Goal: Information Seeking & Learning: Learn about a topic

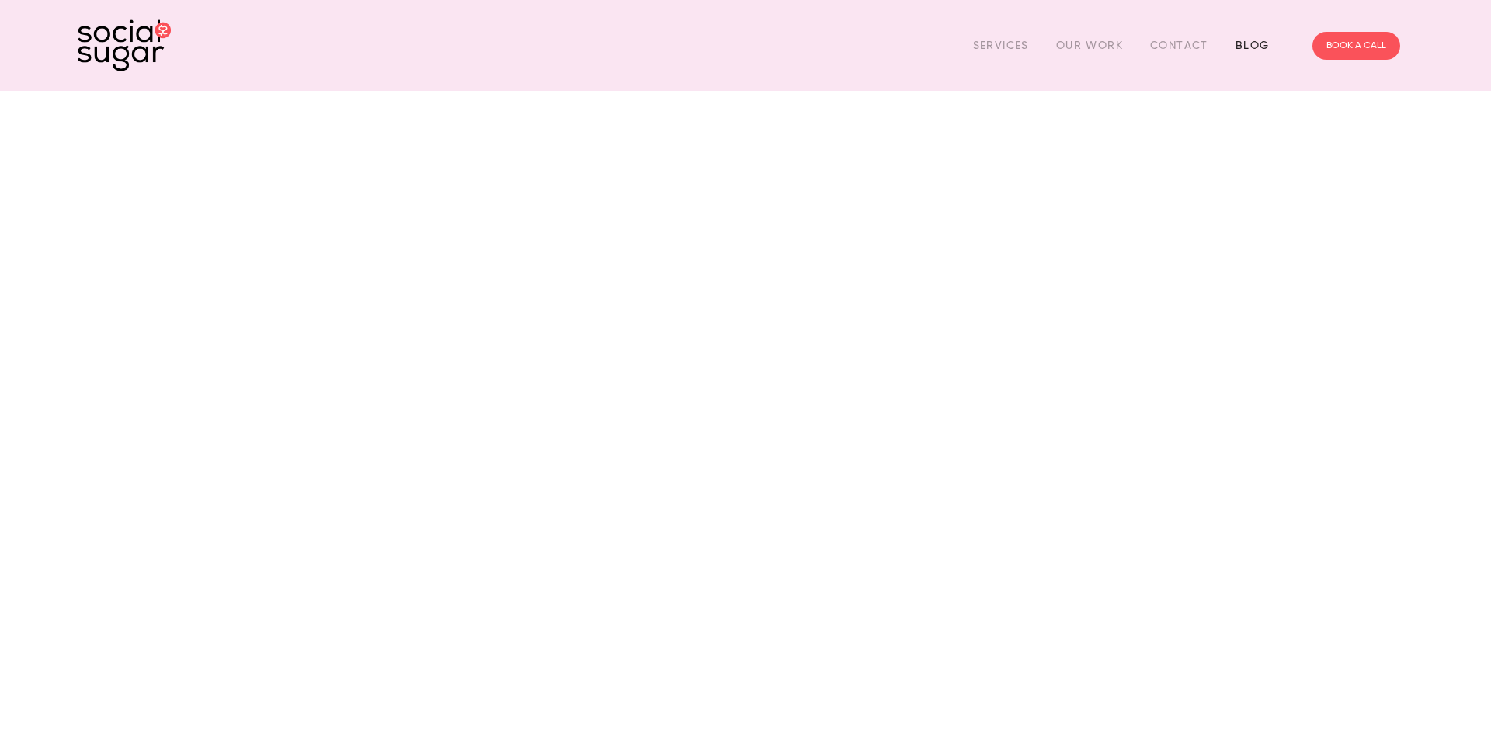
click at [1247, 51] on link "Blog" at bounding box center [1252, 45] width 34 height 24
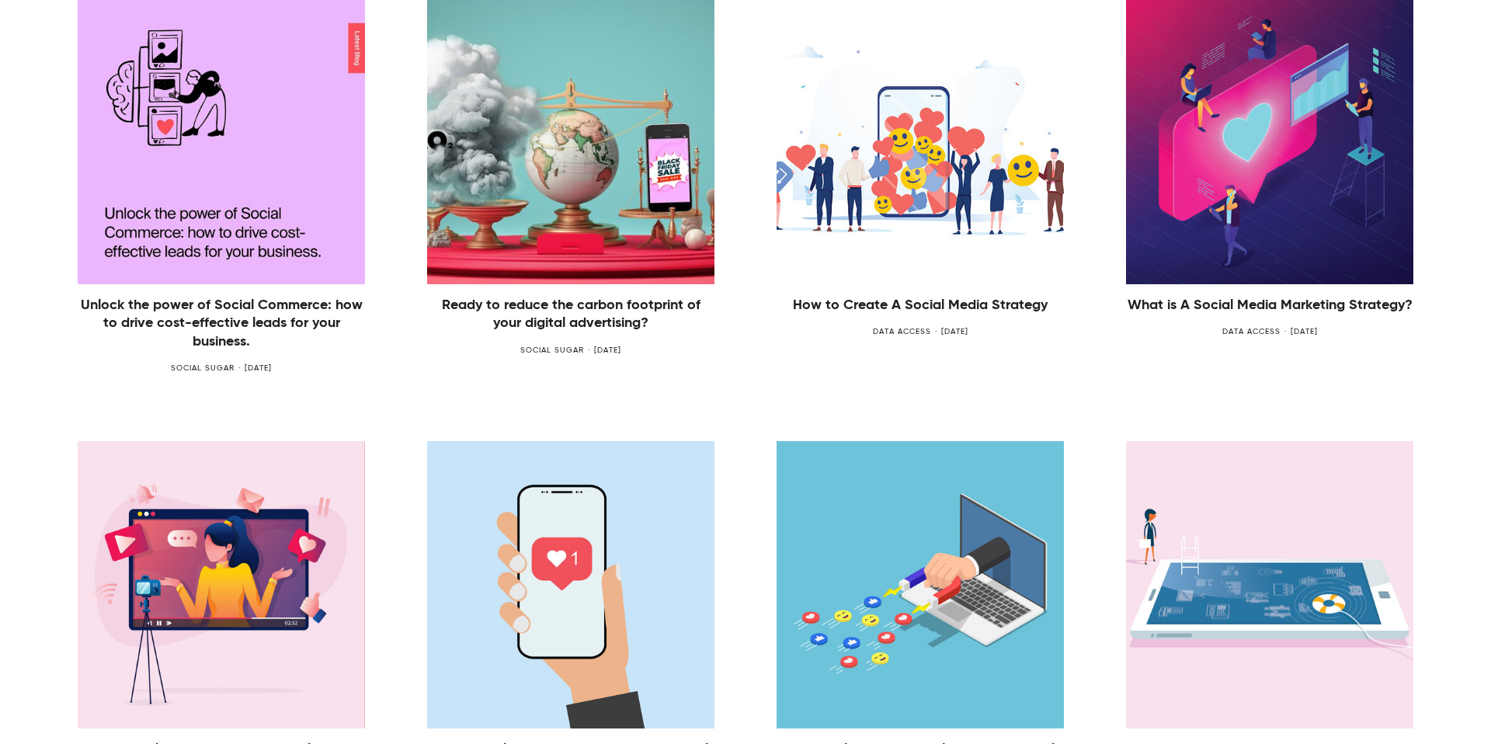
scroll to position [478, 0]
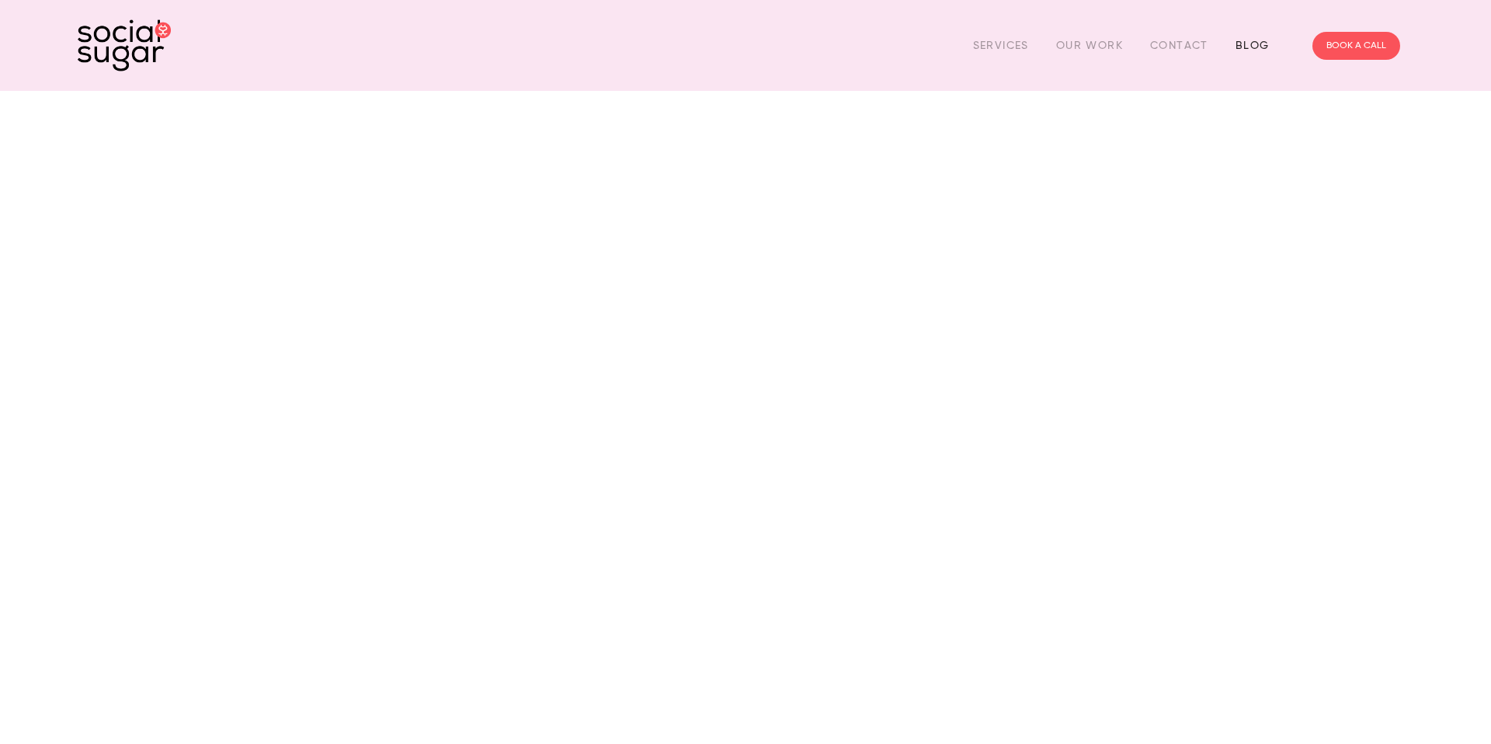
click at [1251, 47] on link "Blog" at bounding box center [1252, 45] width 34 height 24
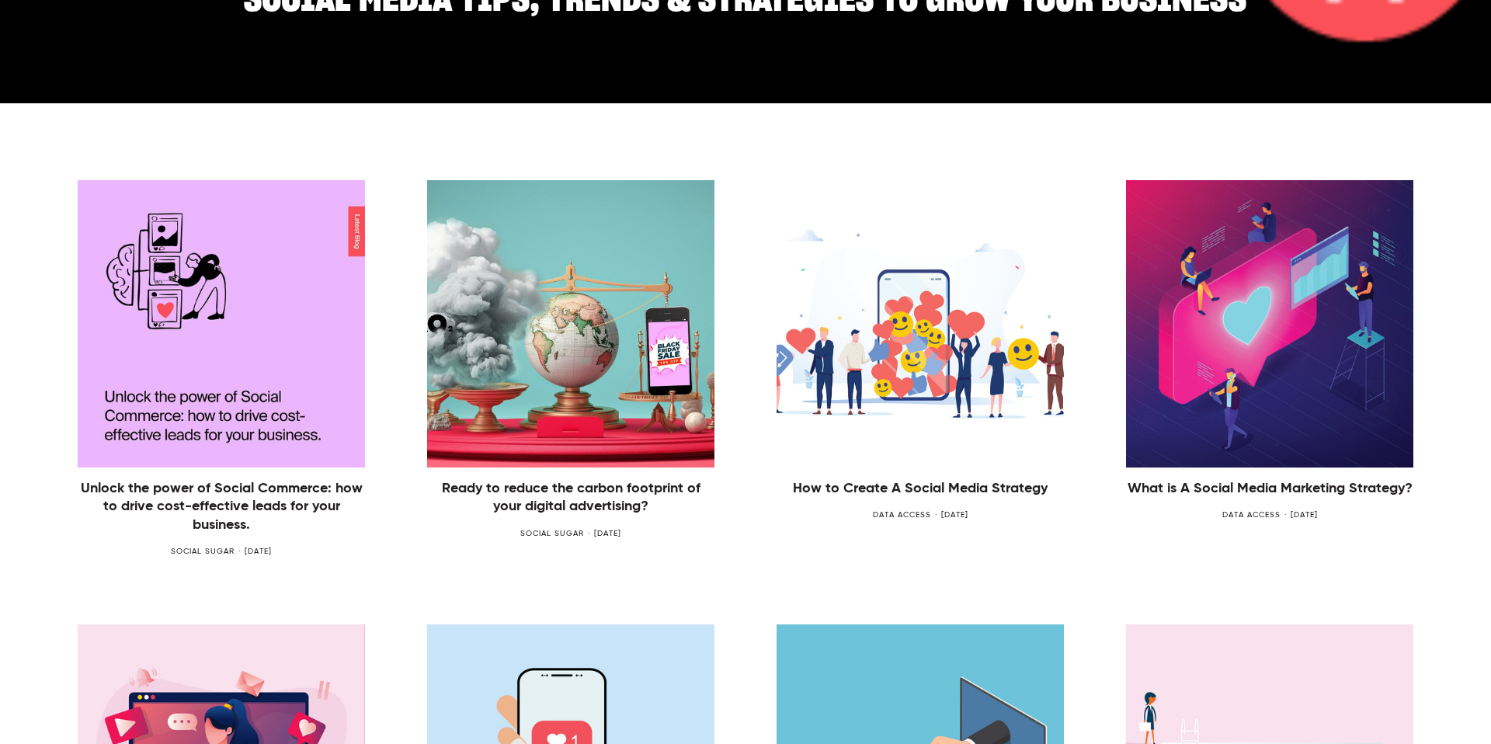
scroll to position [355, 0]
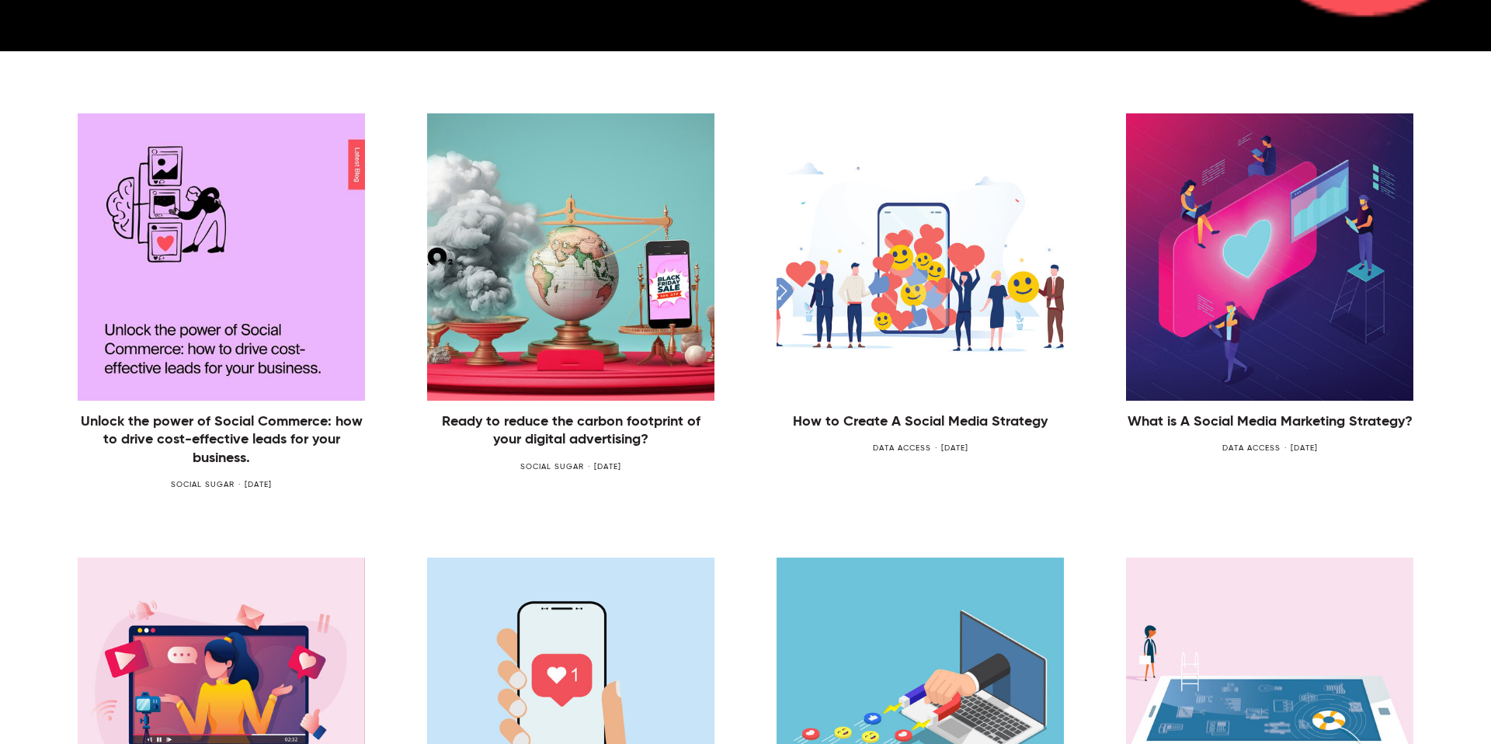
click at [483, 258] on img at bounding box center [570, 256] width 512 height 287
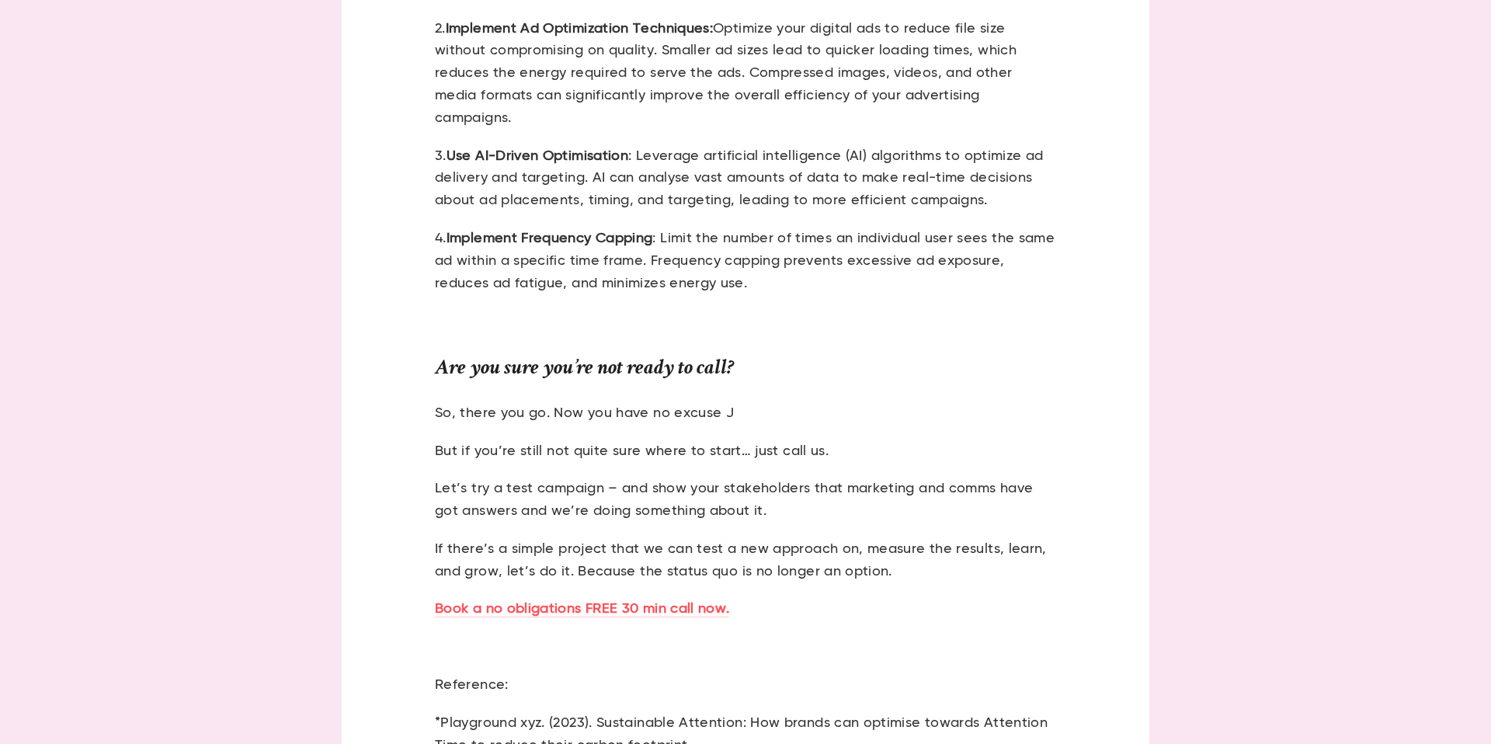
scroll to position [2405, 0]
